Goal: Information Seeking & Learning: Learn about a topic

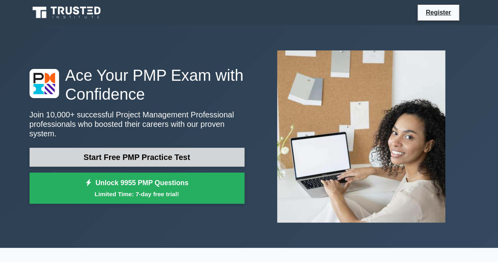
click at [197, 153] on link "Start Free PMP Practice Test" at bounding box center [137, 157] width 215 height 19
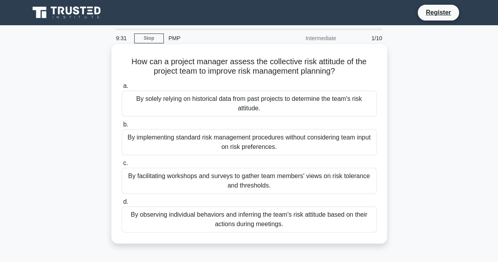
click at [273, 182] on div "By facilitating workshops and surveys to gather team members' views on risk tol…" at bounding box center [249, 181] width 255 height 26
click at [122, 166] on input "c. By facilitating workshops and surveys to gather team members' views on risk …" at bounding box center [122, 163] width 0 height 5
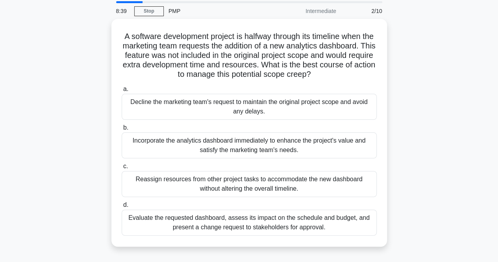
scroll to position [39, 0]
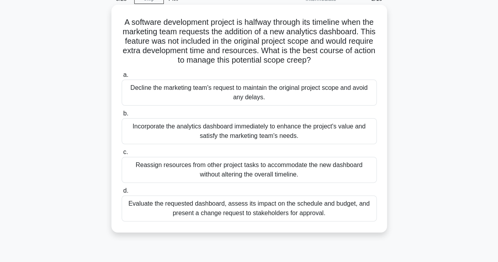
click at [336, 210] on div "Evaluate the requested dashboard, assess its impact on the schedule and budget,…" at bounding box center [249, 208] width 255 height 26
click at [122, 193] on input "d. Evaluate the requested dashboard, assess its impact on the schedule and budg…" at bounding box center [122, 190] width 0 height 5
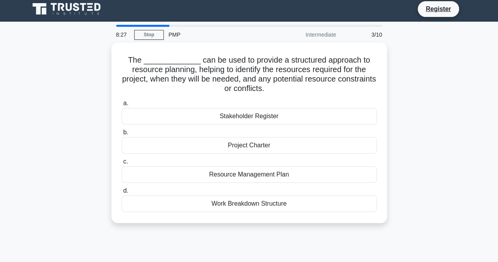
scroll to position [0, 0]
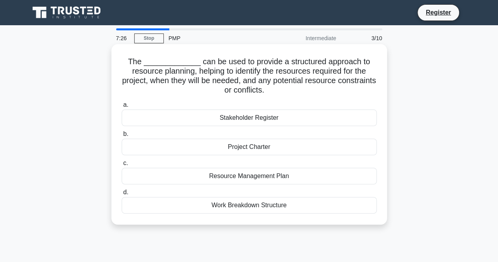
click at [306, 176] on div "Resource Management Plan" at bounding box center [249, 176] width 255 height 17
click at [122, 166] on input "c. Resource Management Plan" at bounding box center [122, 163] width 0 height 5
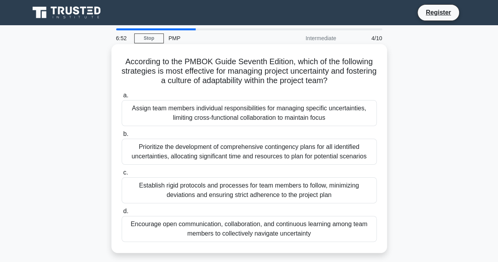
click at [217, 234] on div "Encourage open communication, collaboration, and continuous learning among team…" at bounding box center [249, 229] width 255 height 26
click at [122, 214] on input "d. Encourage open communication, collaboration, and continuous learning among t…" at bounding box center [122, 211] width 0 height 5
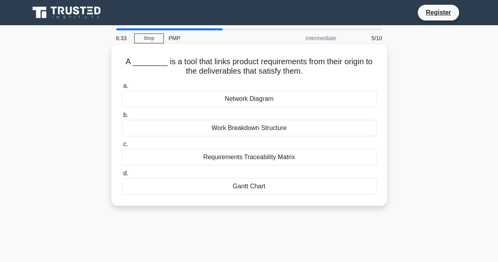
click at [305, 156] on div "Requirements Traceability Matrix" at bounding box center [249, 157] width 255 height 17
click at [122, 147] on input "c. Requirements Traceability Matrix" at bounding box center [122, 144] width 0 height 5
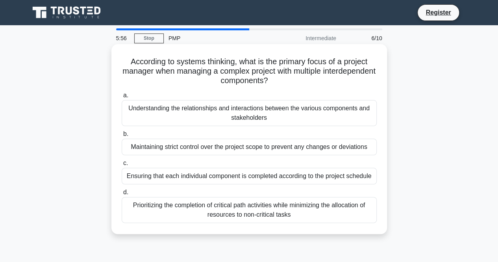
click at [294, 121] on div "Understanding the relationships and interactions between the various components…" at bounding box center [249, 113] width 255 height 26
click at [122, 98] on input "a. Understanding the relationships and interactions between the various compone…" at bounding box center [122, 95] width 0 height 5
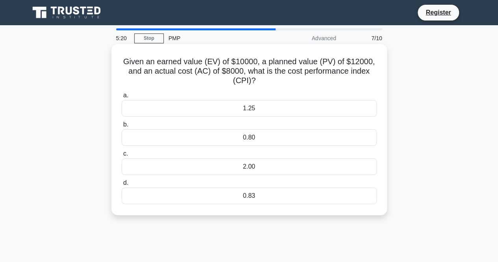
click at [255, 134] on div "0.80" at bounding box center [249, 137] width 255 height 17
click at [122, 127] on input "b. 0.80" at bounding box center [122, 124] width 0 height 5
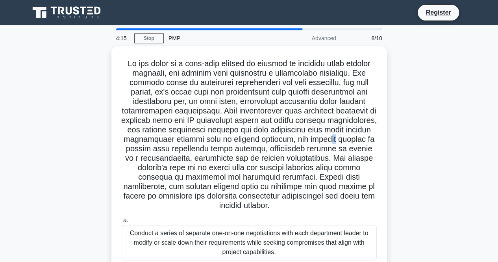
drag, startPoint x: 369, startPoint y: 138, endPoint x: 388, endPoint y: 140, distance: 19.5
click at [388, 140] on div ".spinner_0XTQ{transform-origin:center;animation:spinner_y6GP .75s linear infini…" at bounding box center [249, 230] width 449 height 369
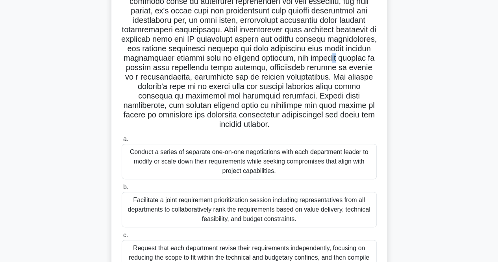
scroll to position [79, 0]
click at [336, 128] on h5 ".spinner_0XTQ{transform-origin:center;animation:spinner_y6GP .75s linear infini…" at bounding box center [249, 54] width 257 height 152
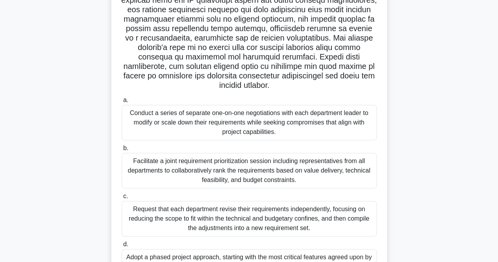
scroll to position [157, 0]
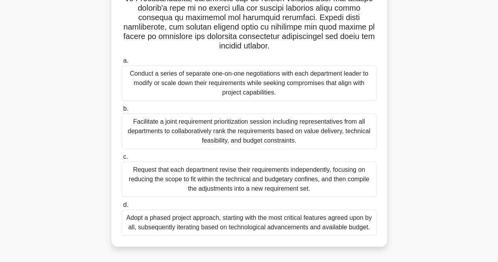
click at [272, 127] on div "Facilitate a joint requirement prioritization session including representatives…" at bounding box center [249, 130] width 255 height 35
click at [122, 111] on input "b. Facilitate a joint requirement prioritization session including representati…" at bounding box center [122, 108] width 0 height 5
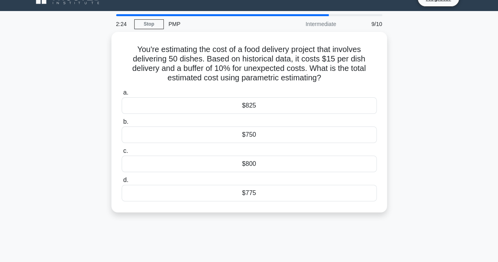
scroll to position [0, 0]
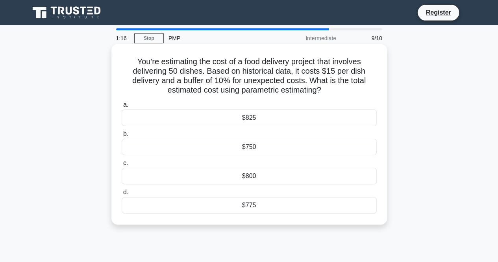
click at [285, 118] on div "$825" at bounding box center [249, 117] width 255 height 17
click at [122, 107] on input "a. $825" at bounding box center [122, 104] width 0 height 5
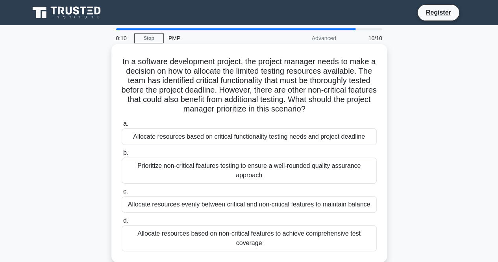
click at [314, 235] on div "Allocate resources based on non-critical features to achieve comprehensive test…" at bounding box center [249, 238] width 255 height 26
click at [122, 223] on input "d. Allocate resources based on non-critical features to achieve comprehensive t…" at bounding box center [122, 220] width 0 height 5
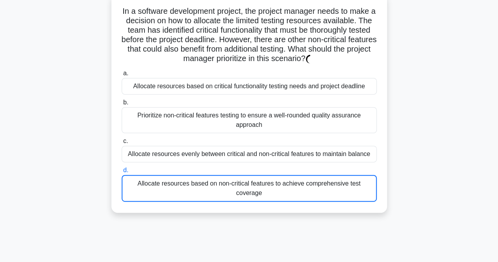
scroll to position [79, 0]
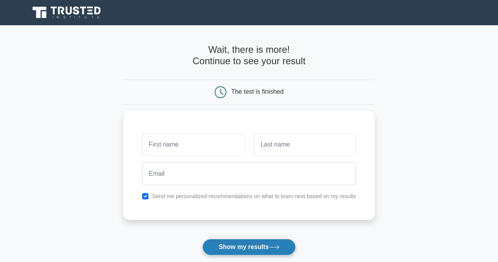
click at [272, 250] on button "Show my results" at bounding box center [248, 246] width 93 height 17
click at [417, 141] on main "Wait, there is more! Continue to see your result The test is finished and the" at bounding box center [249, 166] width 498 height 283
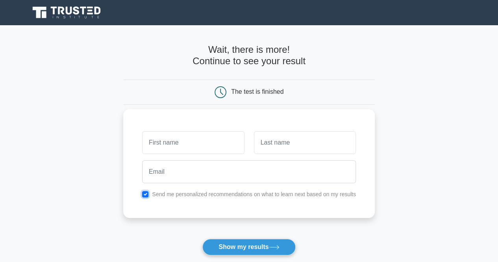
click at [143, 191] on input "checkbox" at bounding box center [145, 194] width 6 height 6
checkbox input "false"
